Goal: Download file/media

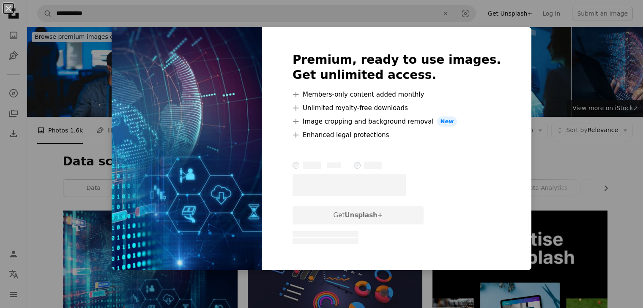
scroll to position [152, 0]
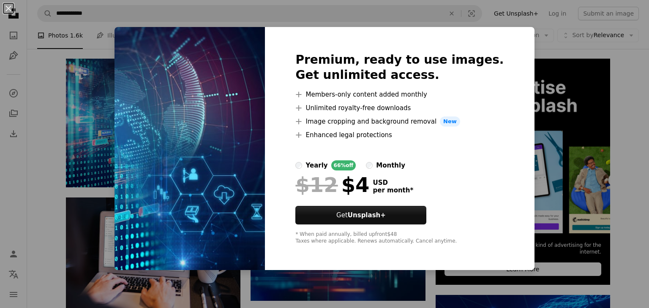
click at [549, 105] on div "An X shape Premium, ready to use images. Get unlimited access. A plus sign Memb…" at bounding box center [324, 154] width 649 height 308
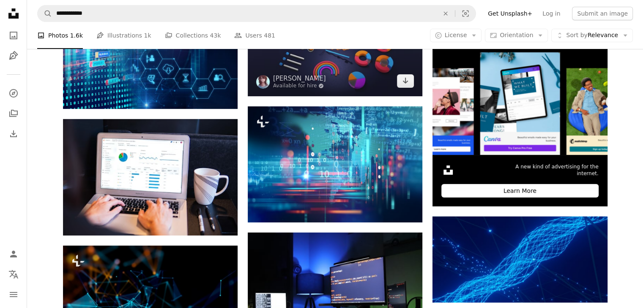
scroll to position [245, 0]
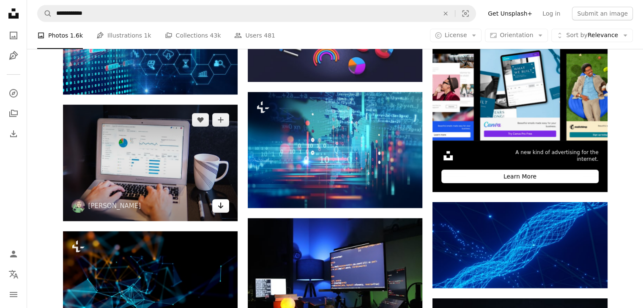
click at [218, 210] on icon "Arrow pointing down" at bounding box center [220, 206] width 7 height 10
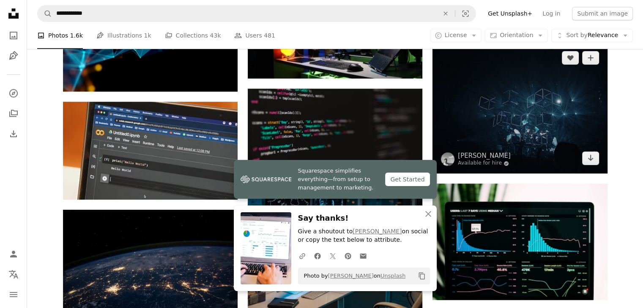
scroll to position [500, 0]
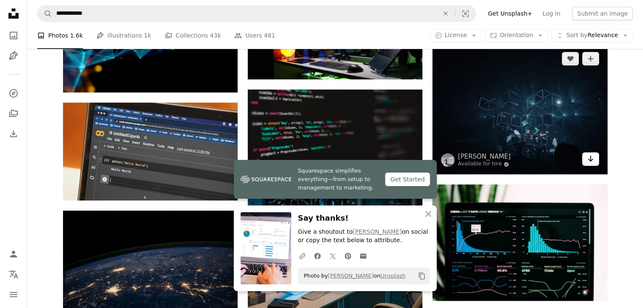
click at [593, 155] on icon "Arrow pointing down" at bounding box center [590, 159] width 7 height 10
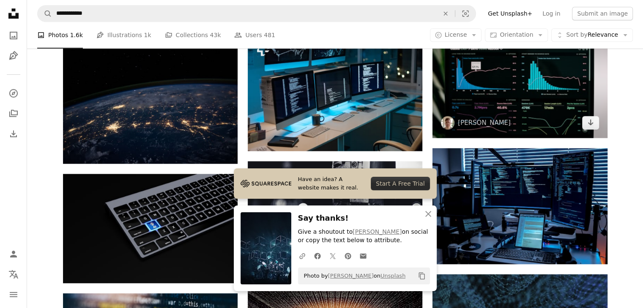
scroll to position [664, 0]
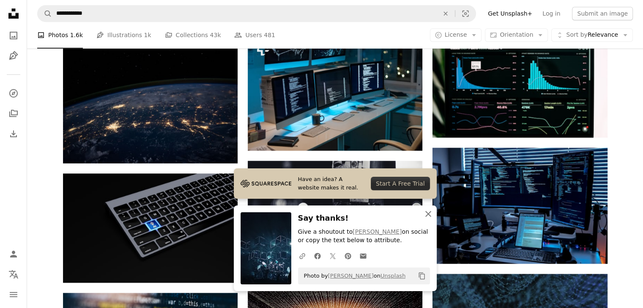
click at [429, 215] on icon "An X shape" at bounding box center [428, 214] width 10 height 10
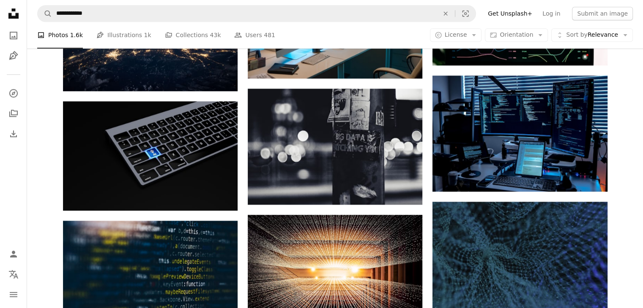
scroll to position [737, 0]
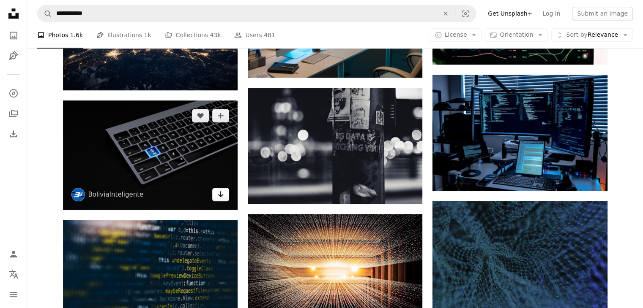
click at [217, 196] on icon "Arrow pointing down" at bounding box center [220, 194] width 7 height 10
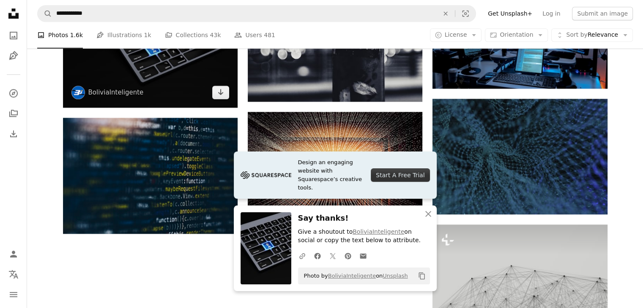
scroll to position [925, 0]
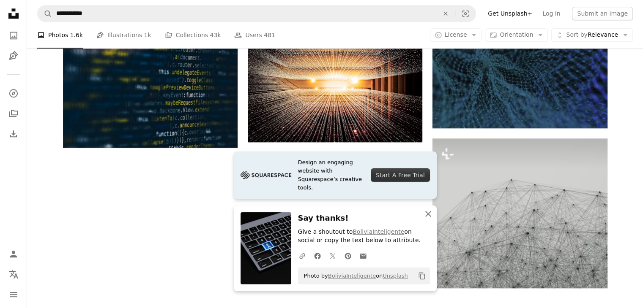
click at [429, 212] on icon "An X shape" at bounding box center [428, 214] width 10 height 10
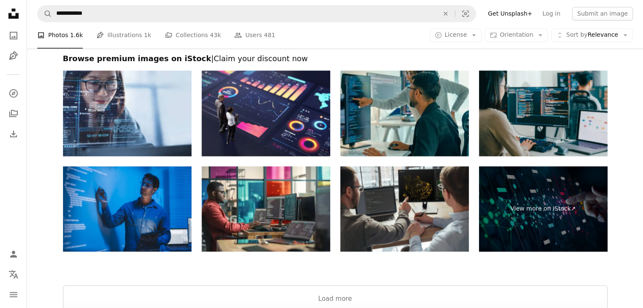
scroll to position [1307, 0]
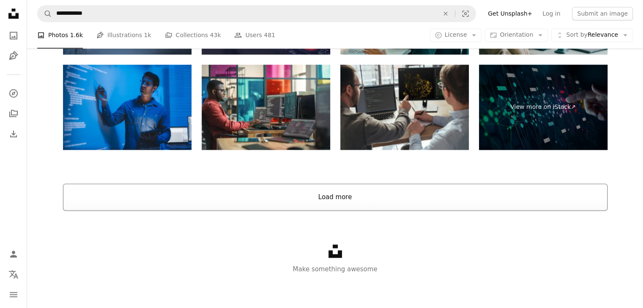
click at [347, 197] on button "Load more" at bounding box center [335, 197] width 544 height 27
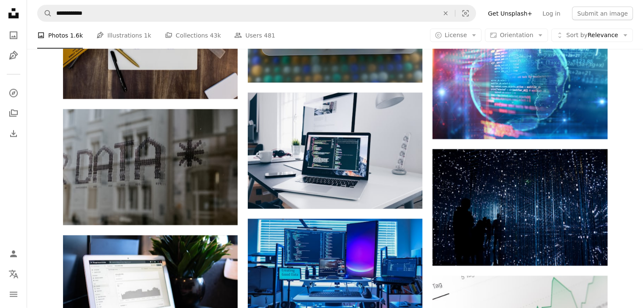
scroll to position [1698, 0]
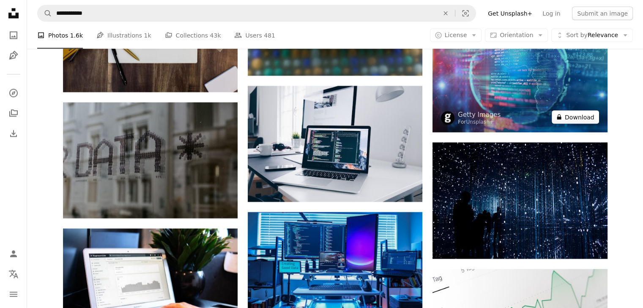
click at [576, 117] on button "A lock Download" at bounding box center [574, 118] width 47 height 14
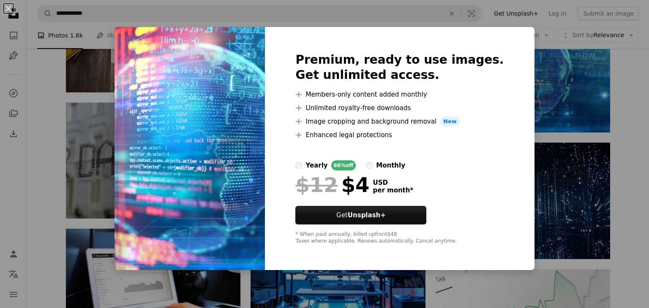
click at [559, 145] on div "An X shape Premium, ready to use images. Get unlimited access. A plus sign Memb…" at bounding box center [324, 154] width 649 height 308
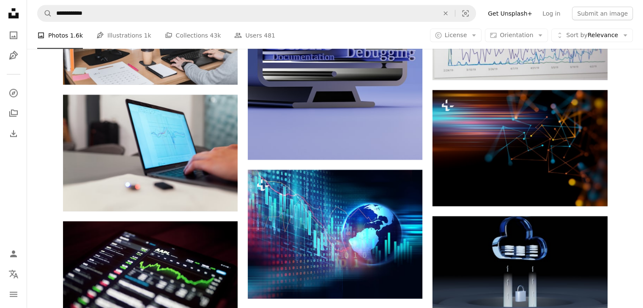
scroll to position [5351, 0]
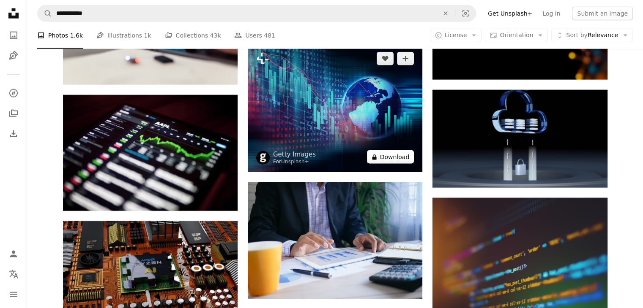
click at [393, 158] on button "A lock Download" at bounding box center [390, 157] width 47 height 14
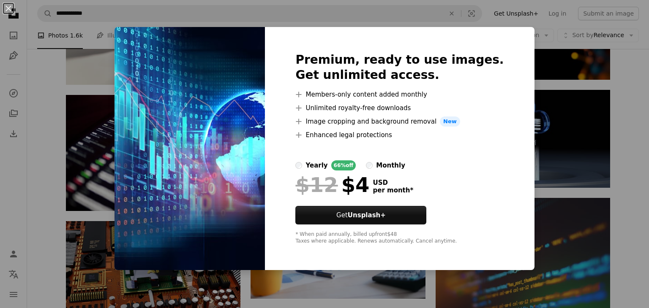
click at [532, 128] on div "An X shape Premium, ready to use images. Get unlimited access. A plus sign Memb…" at bounding box center [324, 154] width 649 height 308
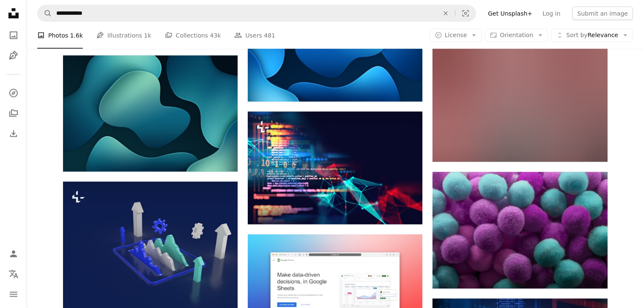
scroll to position [8114, 0]
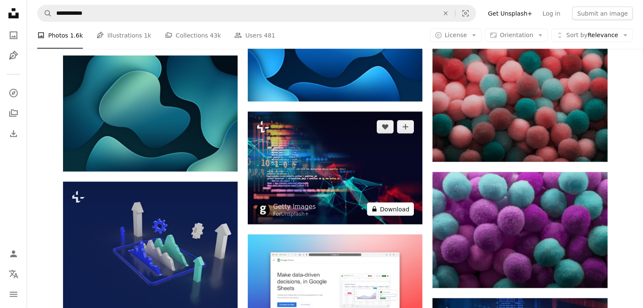
click at [404, 211] on button "A lock Download" at bounding box center [390, 210] width 47 height 14
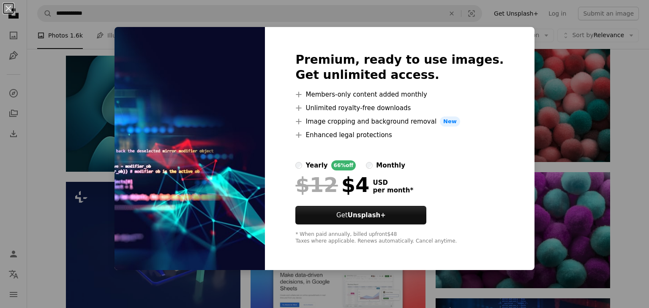
click at [533, 198] on div "An X shape Premium, ready to use images. Get unlimited access. A plus sign Memb…" at bounding box center [324, 154] width 649 height 308
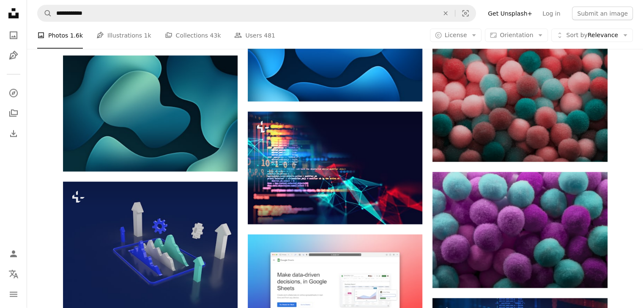
scroll to position [8281, 0]
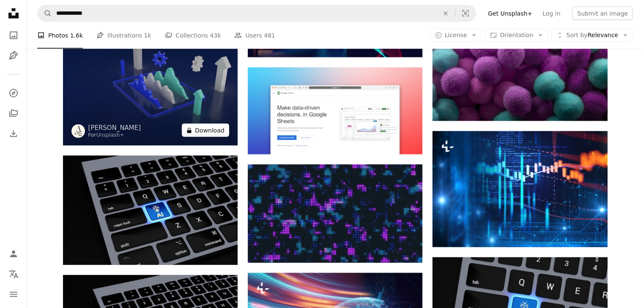
click at [205, 132] on button "A lock Download" at bounding box center [205, 131] width 47 height 14
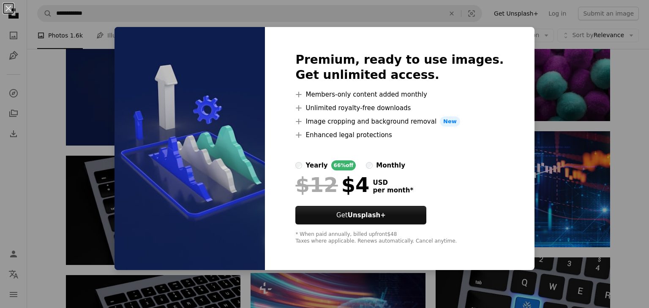
click at [496, 188] on div "Premium, ready to use images. Get unlimited access. A plus sign Members-only co…" at bounding box center [399, 148] width 269 height 243
click at [548, 125] on div "An X shape Premium, ready to use images. Get unlimited access. A plus sign Memb…" at bounding box center [324, 154] width 649 height 308
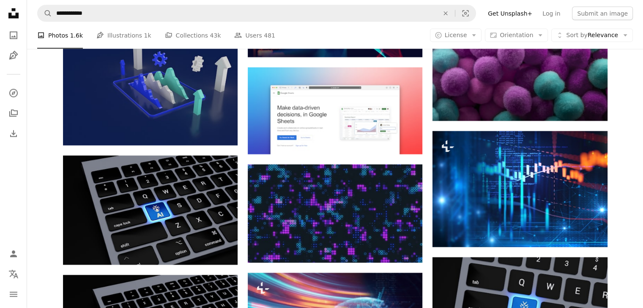
scroll to position [8379, 0]
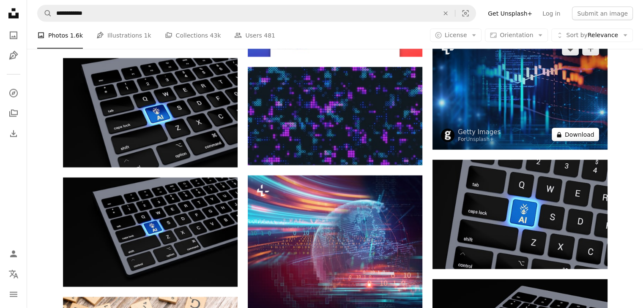
click at [579, 135] on button "A lock Download" at bounding box center [574, 135] width 47 height 14
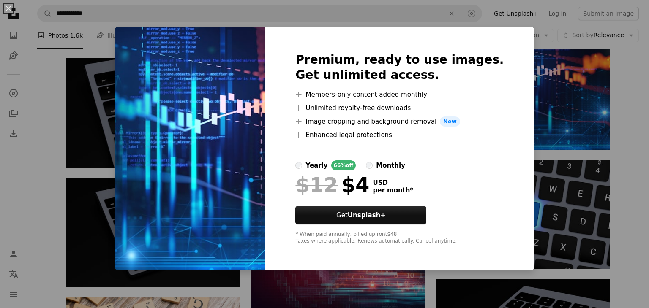
click at [582, 176] on div "An X shape Premium, ready to use images. Get unlimited access. A plus sign Memb…" at bounding box center [324, 154] width 649 height 308
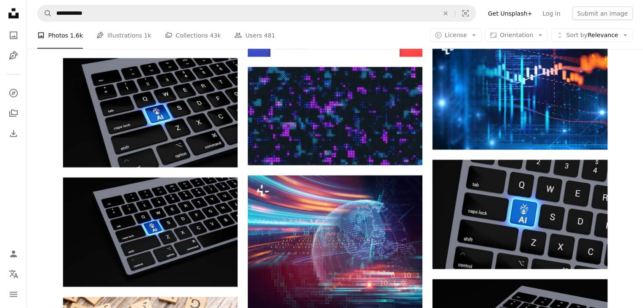
scroll to position [8450, 0]
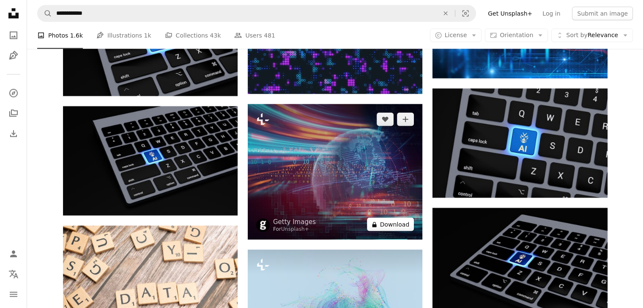
click at [395, 225] on button "A lock Download" at bounding box center [390, 225] width 47 height 14
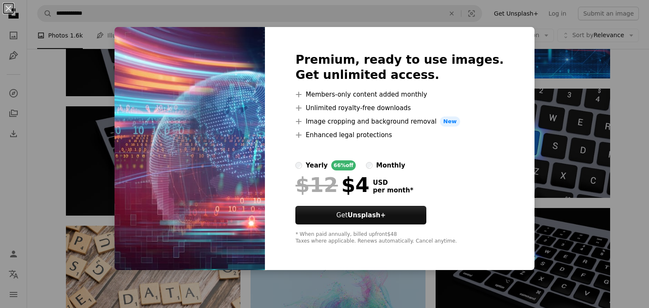
click at [573, 216] on div "An X shape Premium, ready to use images. Get unlimited access. A plus sign Memb…" at bounding box center [324, 154] width 649 height 308
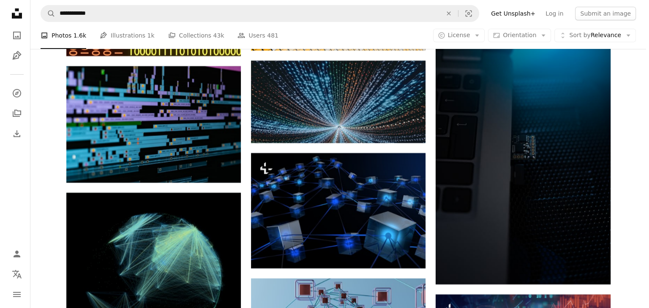
scroll to position [9358, 0]
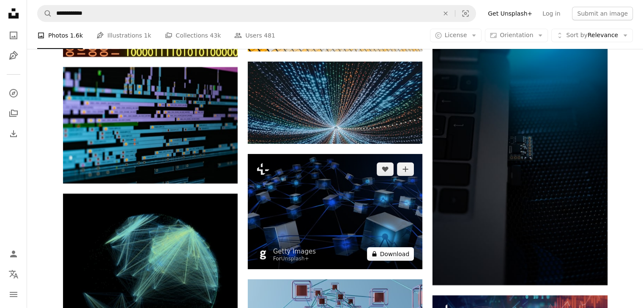
click at [402, 257] on button "A lock Download" at bounding box center [390, 255] width 47 height 14
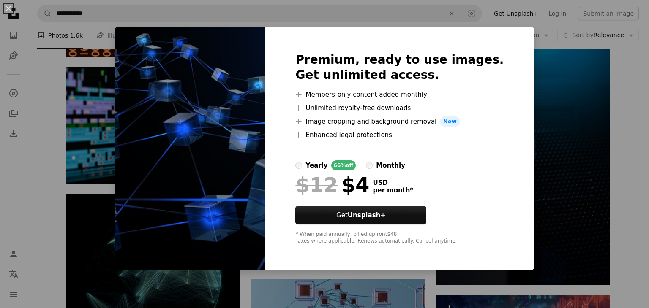
click at [537, 220] on div "An X shape Premium, ready to use images. Get unlimited access. A plus sign Memb…" at bounding box center [324, 154] width 649 height 308
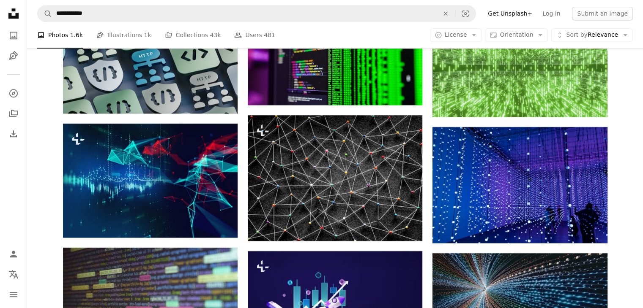
scroll to position [10537, 0]
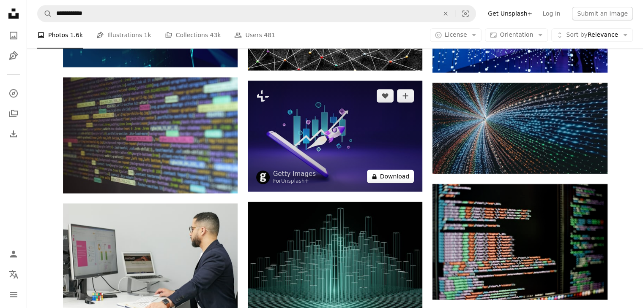
click at [385, 178] on button "A lock Download" at bounding box center [390, 177] width 47 height 14
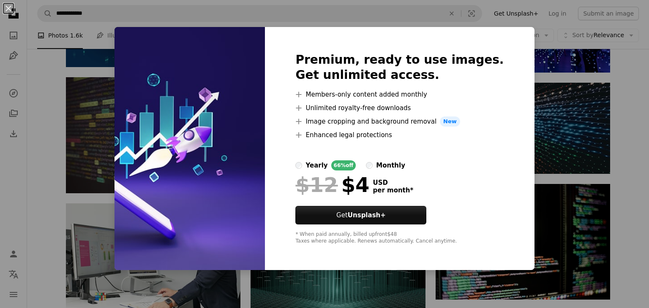
click at [520, 190] on div "An X shape Premium, ready to use images. Get unlimited access. A plus sign Memb…" at bounding box center [324, 154] width 649 height 308
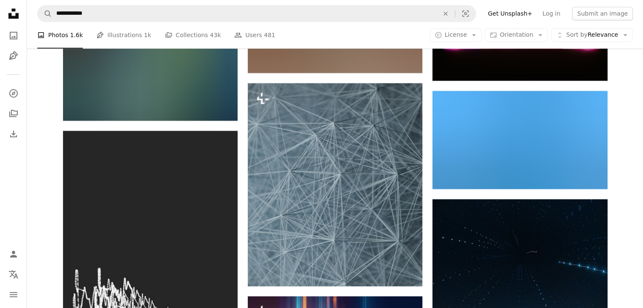
scroll to position [13983, 0]
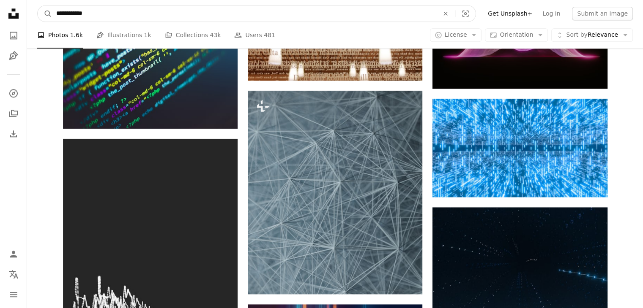
click at [109, 18] on input "**********" at bounding box center [244, 13] width 384 height 16
type input "*"
type input "**********"
click at [38, 5] on button "A magnifying glass" at bounding box center [45, 13] width 14 height 16
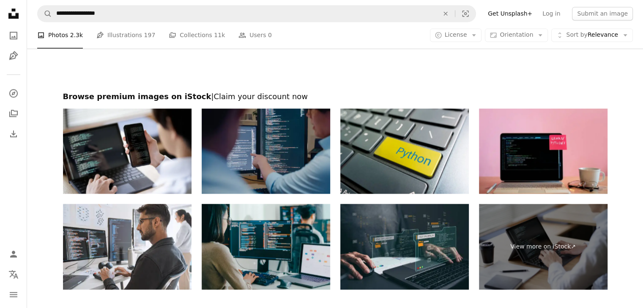
scroll to position [1248, 0]
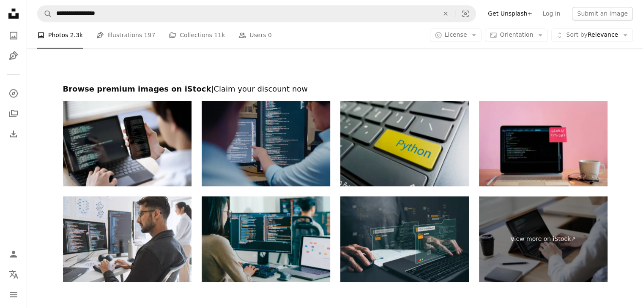
click at [455, 173] on img at bounding box center [404, 144] width 128 height 86
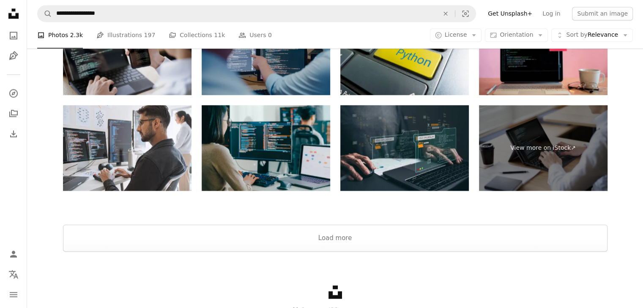
scroll to position [1340, 0]
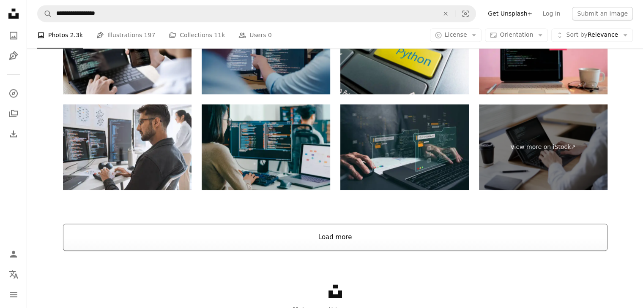
click at [325, 237] on button "Load more" at bounding box center [335, 237] width 544 height 27
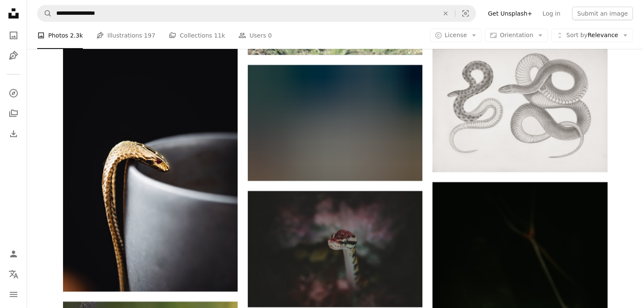
scroll to position [5994, 0]
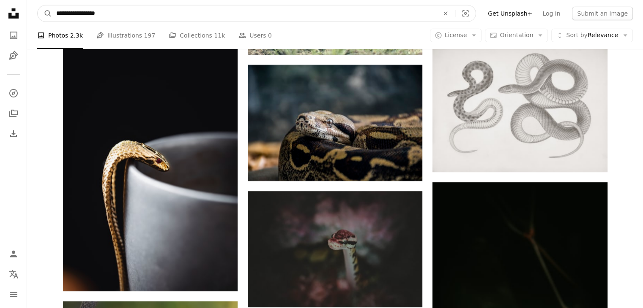
click at [150, 11] on input "**********" at bounding box center [244, 13] width 384 height 16
type input "**********"
click button "A magnifying glass" at bounding box center [45, 13] width 14 height 16
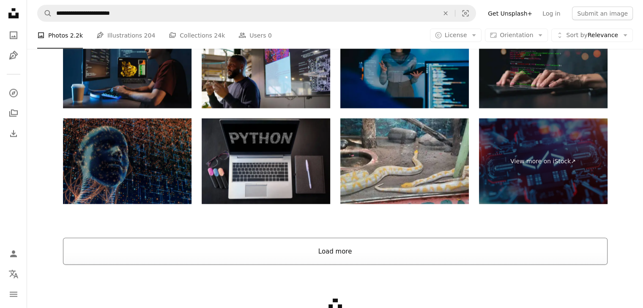
scroll to position [1643, 0]
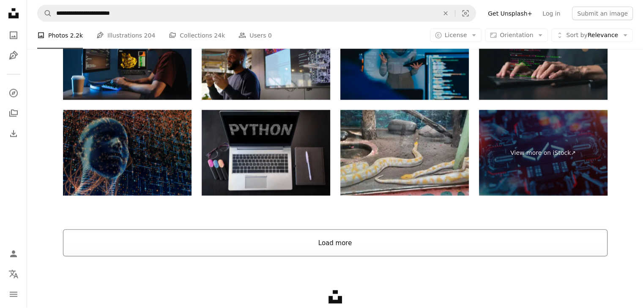
click at [331, 244] on button "Load more" at bounding box center [335, 243] width 544 height 27
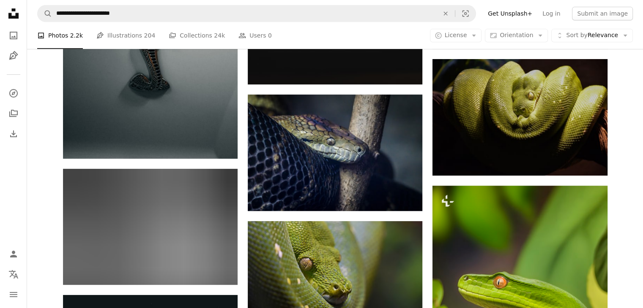
scroll to position [0, 0]
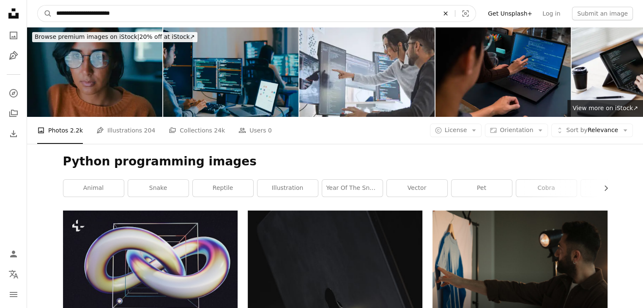
click at [447, 14] on icon "Find visuals sitewide" at bounding box center [445, 13] width 4 height 4
type input "**********"
click at [38, 5] on button "A magnifying glass" at bounding box center [45, 13] width 14 height 16
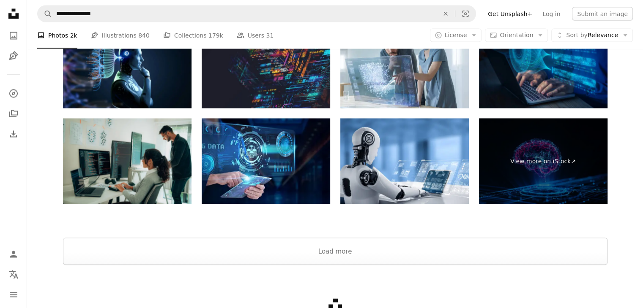
scroll to position [1616, 0]
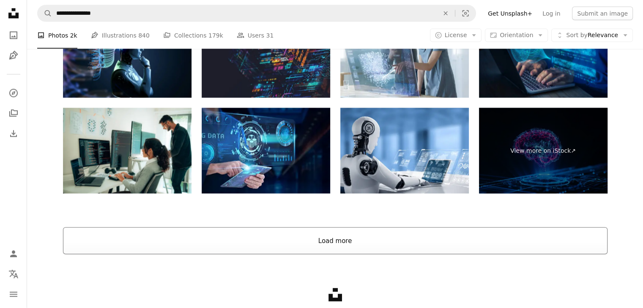
click at [358, 250] on button "Load more" at bounding box center [335, 241] width 544 height 27
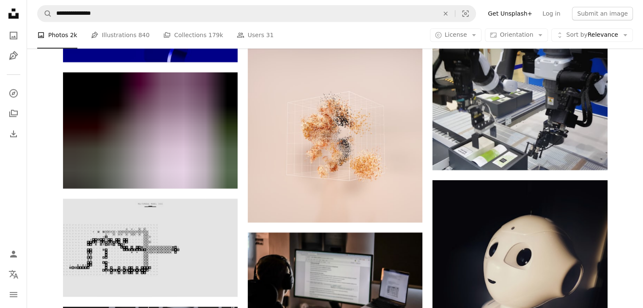
scroll to position [4037, 0]
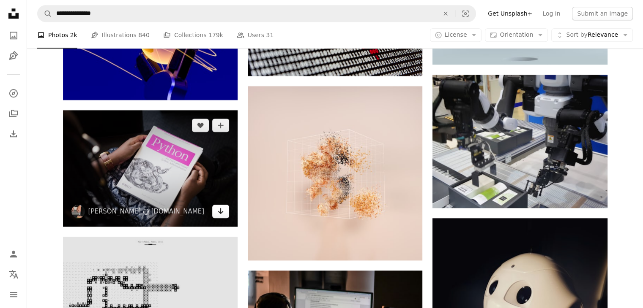
click at [218, 216] on icon "Arrow pointing down" at bounding box center [220, 211] width 7 height 10
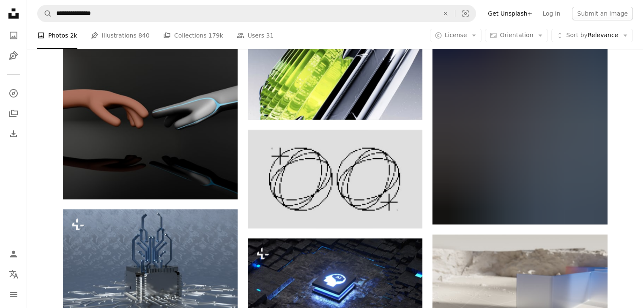
scroll to position [9988, 0]
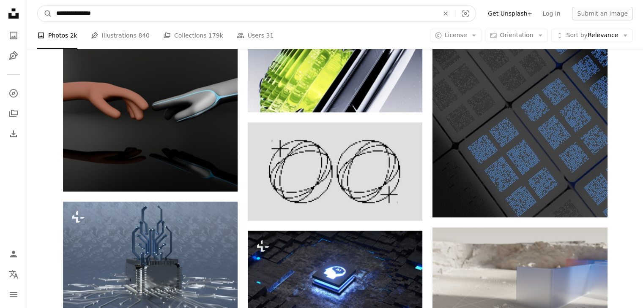
click at [148, 20] on input "**********" at bounding box center [244, 13] width 384 height 16
type input "*"
type input "**********"
click at [38, 5] on button "A magnifying glass" at bounding box center [45, 13] width 14 height 16
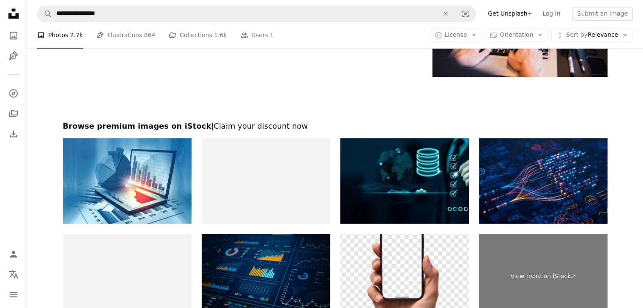
scroll to position [1288, 0]
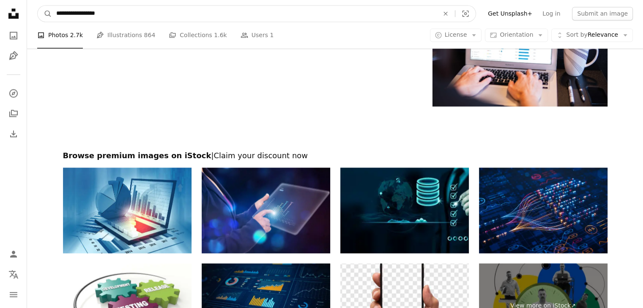
click at [115, 14] on input "**********" at bounding box center [244, 13] width 384 height 16
type input "*"
type input "**********"
click at [38, 5] on button "A magnifying glass" at bounding box center [45, 13] width 14 height 16
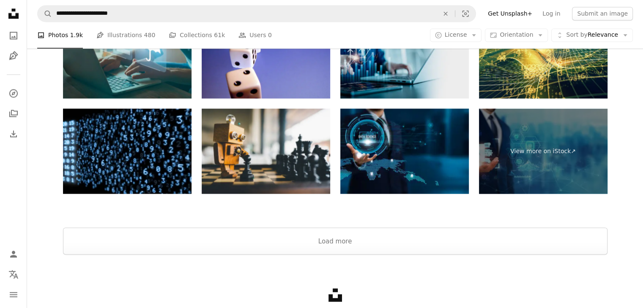
scroll to position [1508, 0]
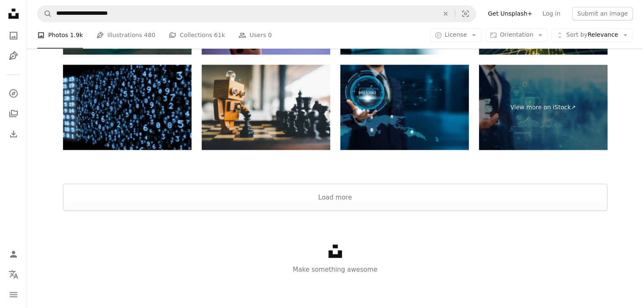
click at [392, 212] on div "Unsplash logo Make something awesome" at bounding box center [335, 260] width 616 height 98
click at [365, 204] on button "Load more" at bounding box center [335, 197] width 544 height 27
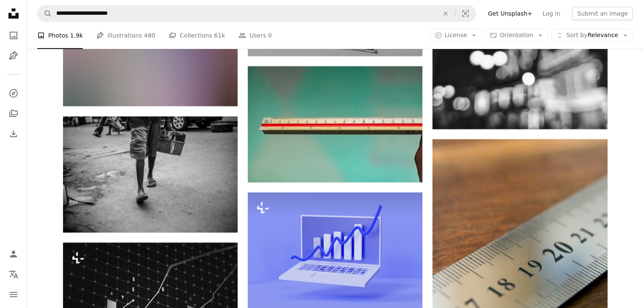
scroll to position [9971, 0]
